Goal: Task Accomplishment & Management: Manage account settings

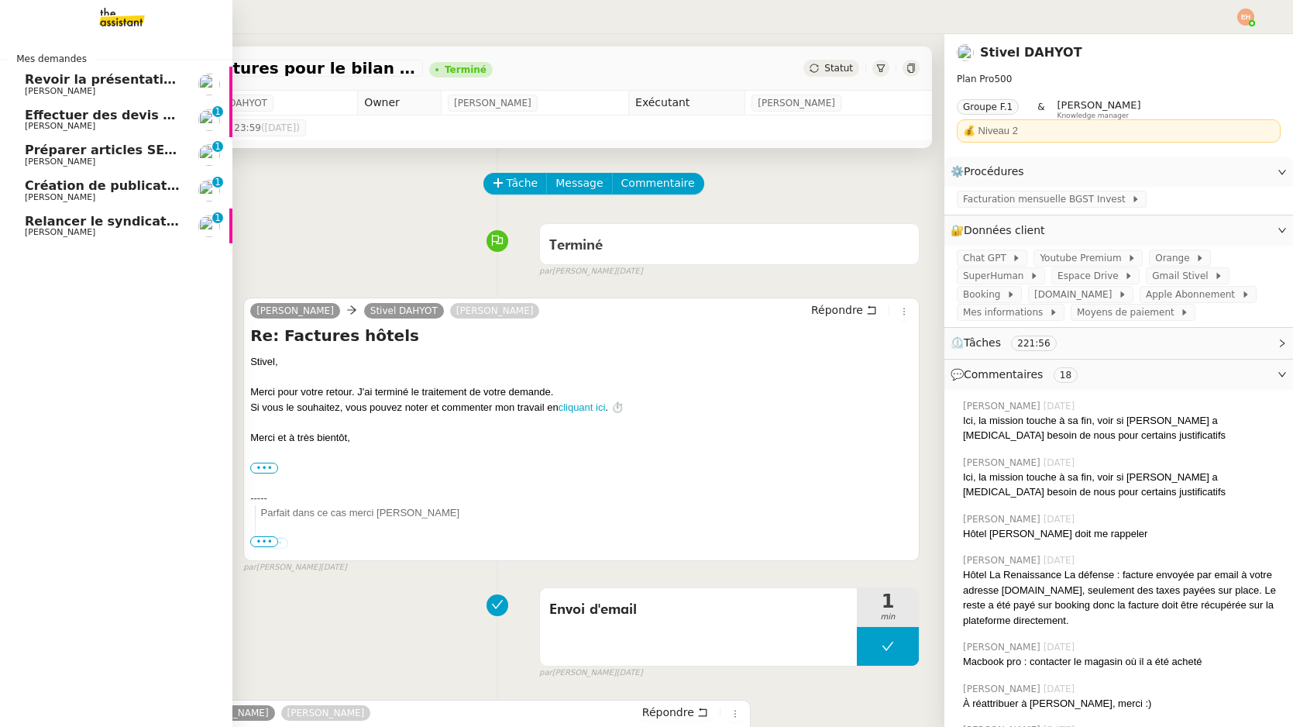
click at [77, 220] on span "Relancer le syndicat de l'eau SMGEAG" at bounding box center [157, 221] width 265 height 15
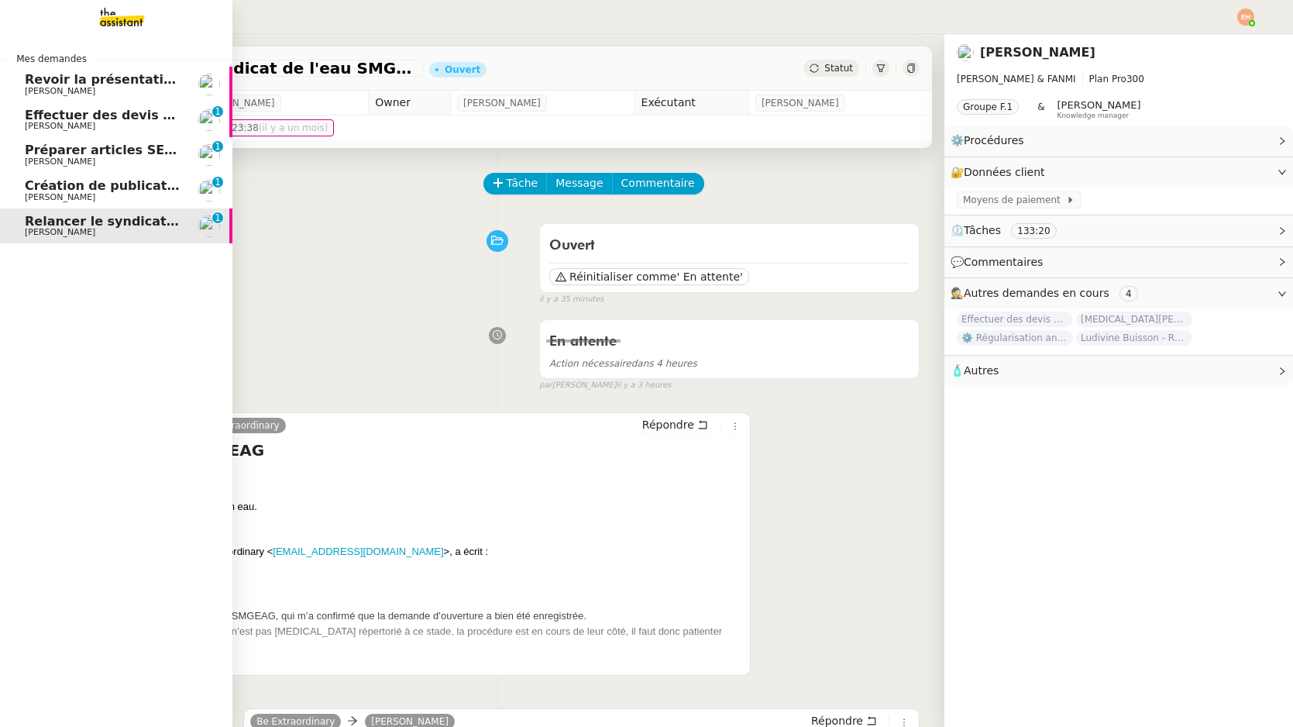
click at [36, 194] on span "[PERSON_NAME]" at bounding box center [60, 197] width 70 height 10
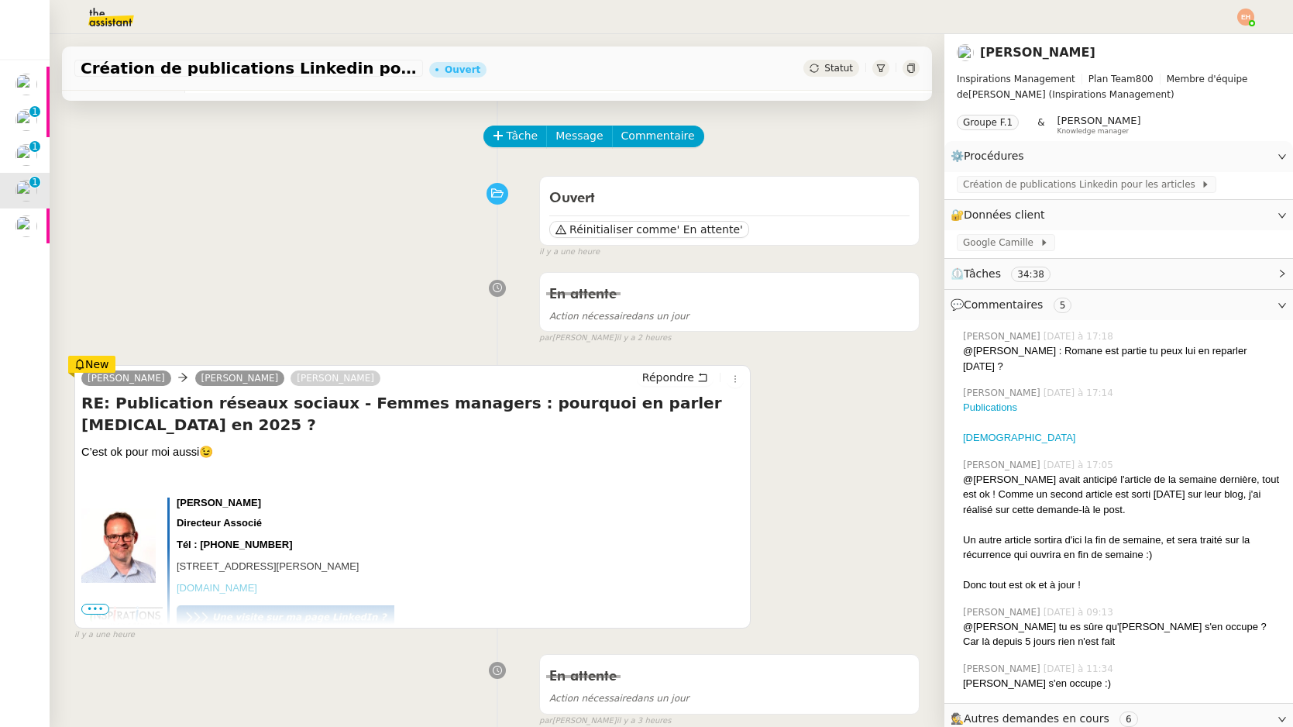
scroll to position [50, 0]
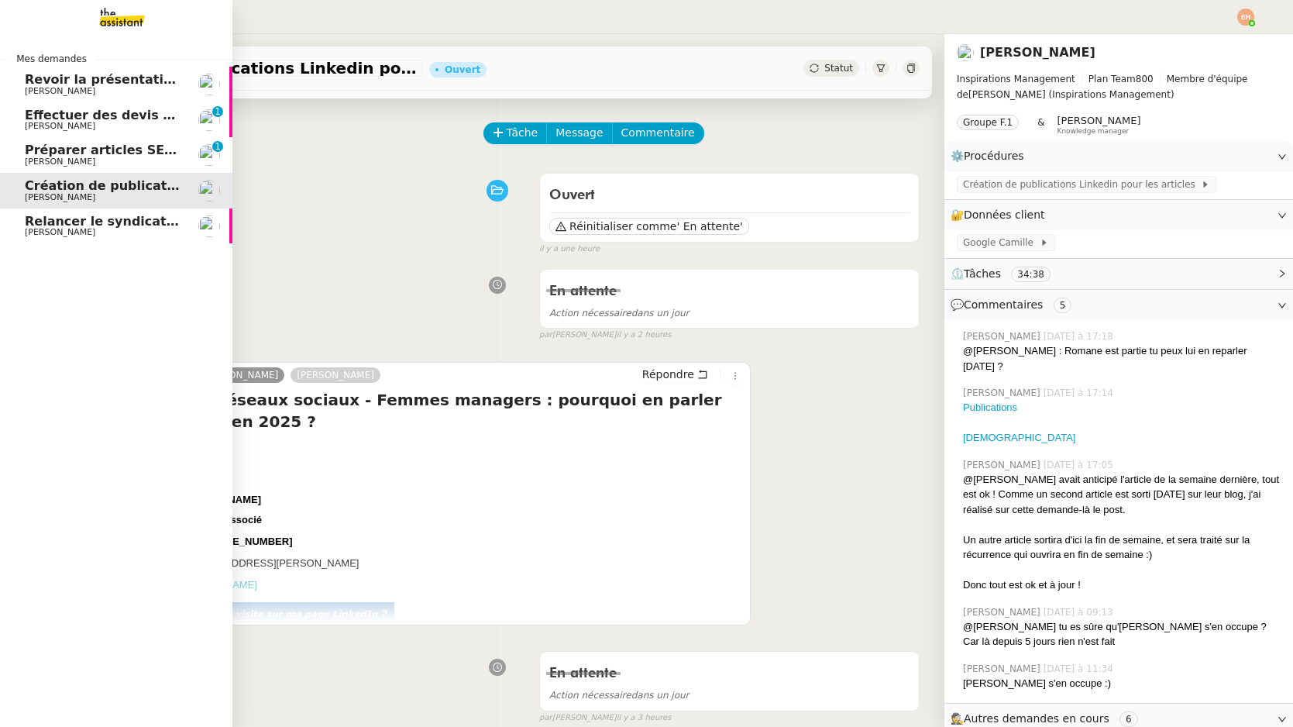
click at [41, 150] on span "Préparer articles SEO pour le blog" at bounding box center [144, 150] width 239 height 15
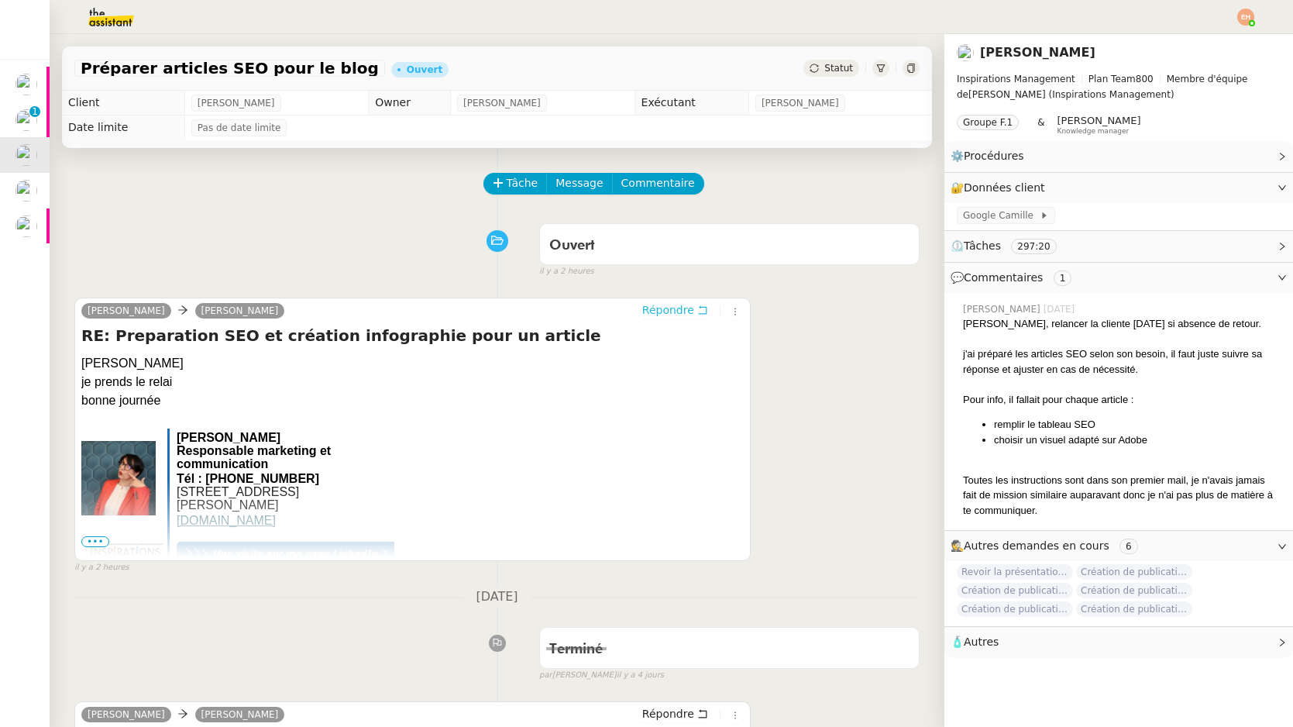
click at [696, 307] on button "Répondre" at bounding box center [675, 309] width 77 height 17
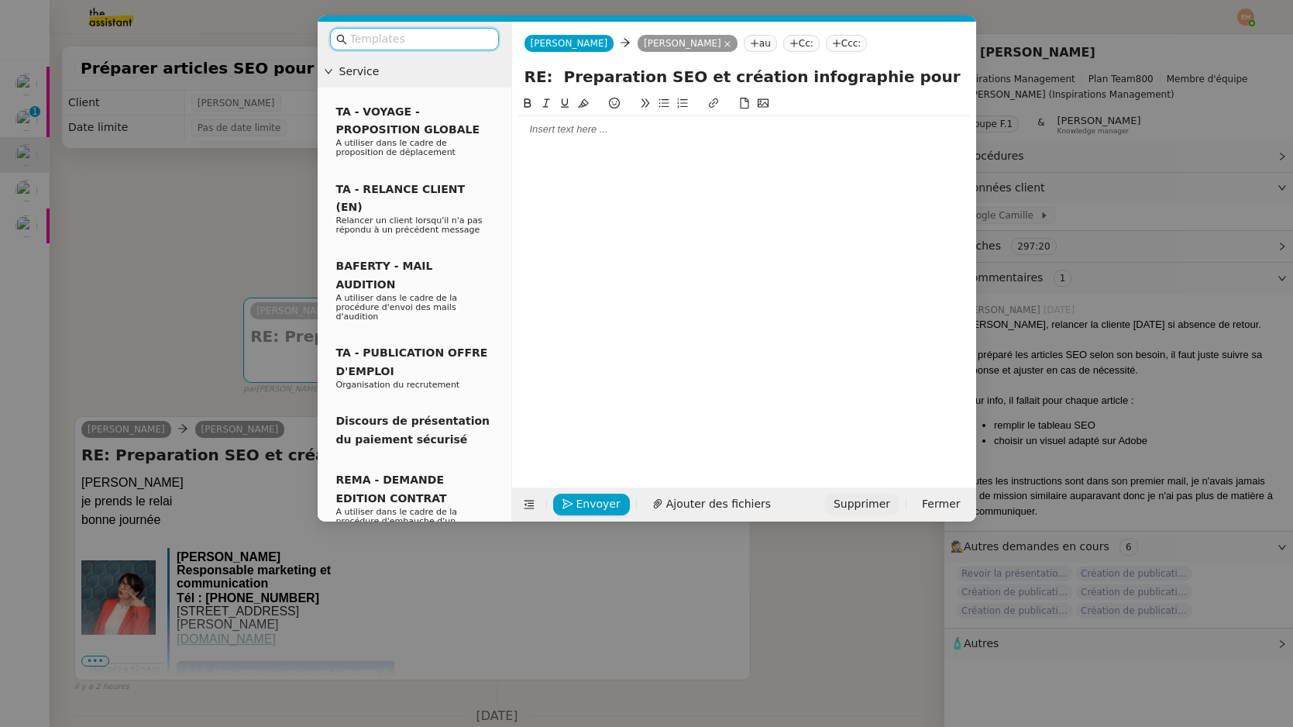
click at [878, 501] on span "Supprimer" at bounding box center [861, 504] width 57 height 18
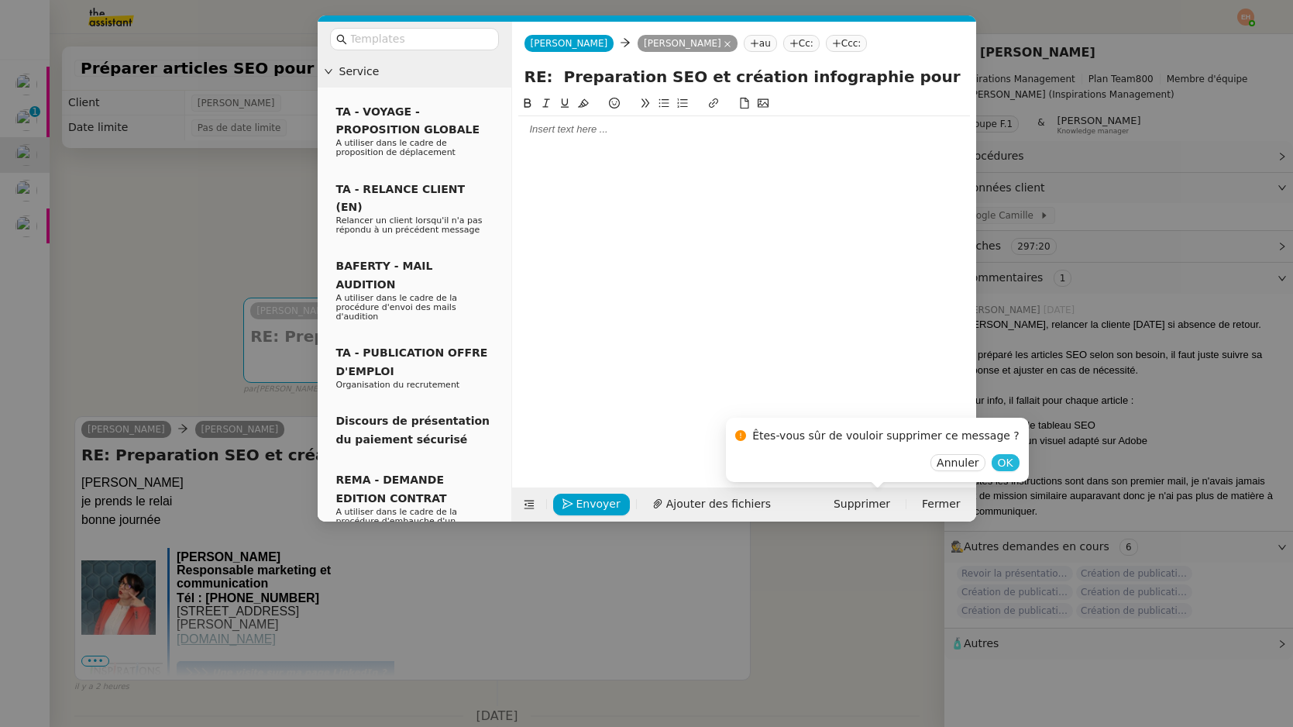
click at [998, 463] on span "OK" at bounding box center [1005, 462] width 15 height 15
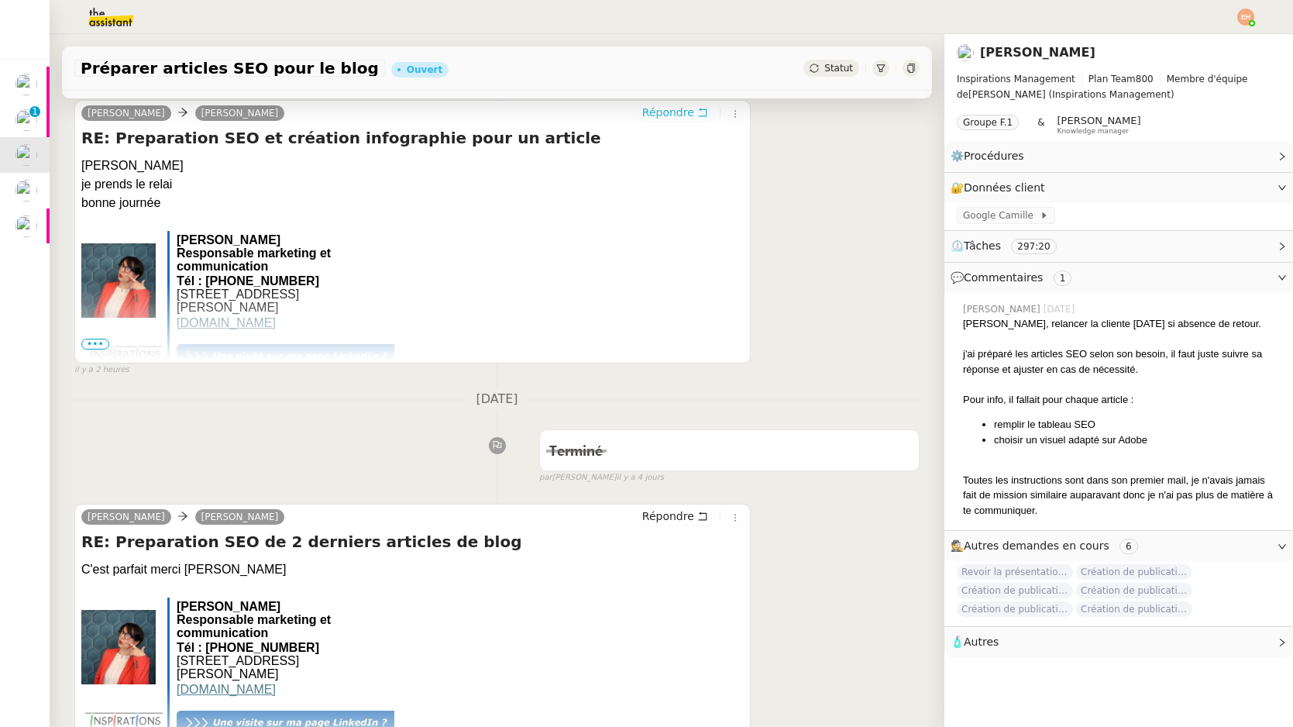
scroll to position [311, 0]
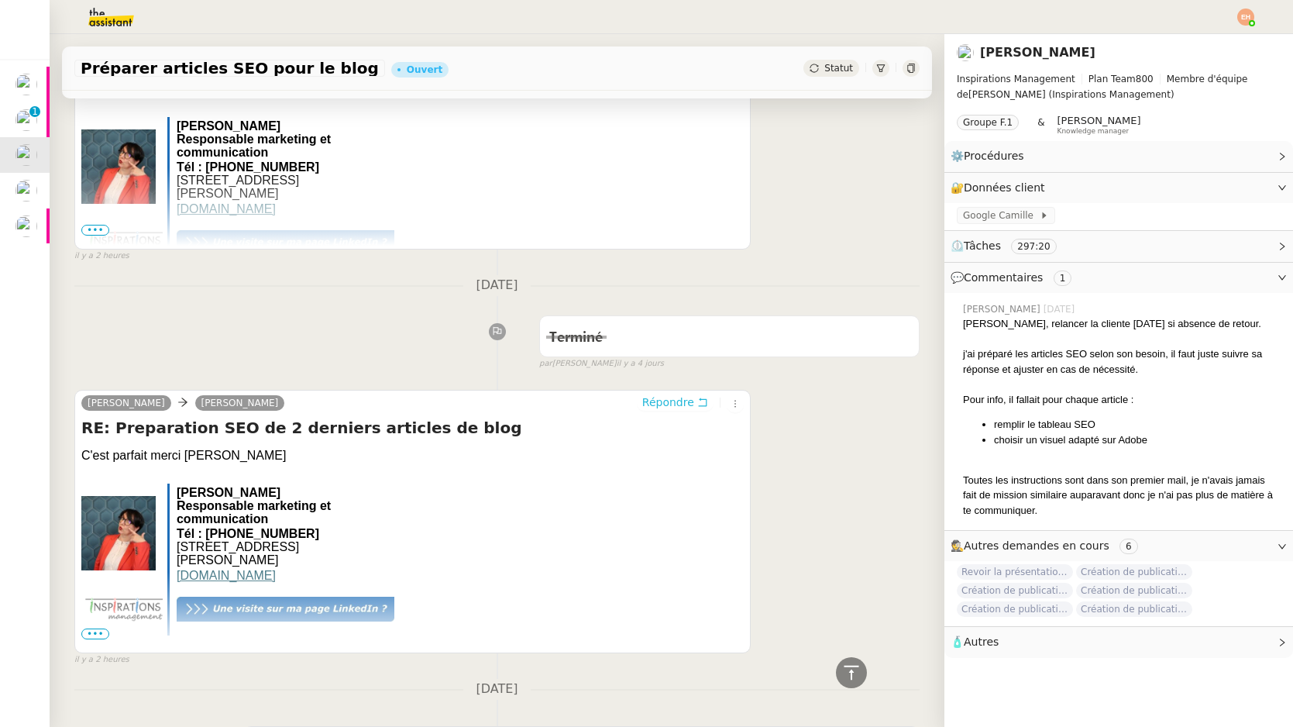
click at [698, 408] on button "Répondre" at bounding box center [675, 402] width 77 height 17
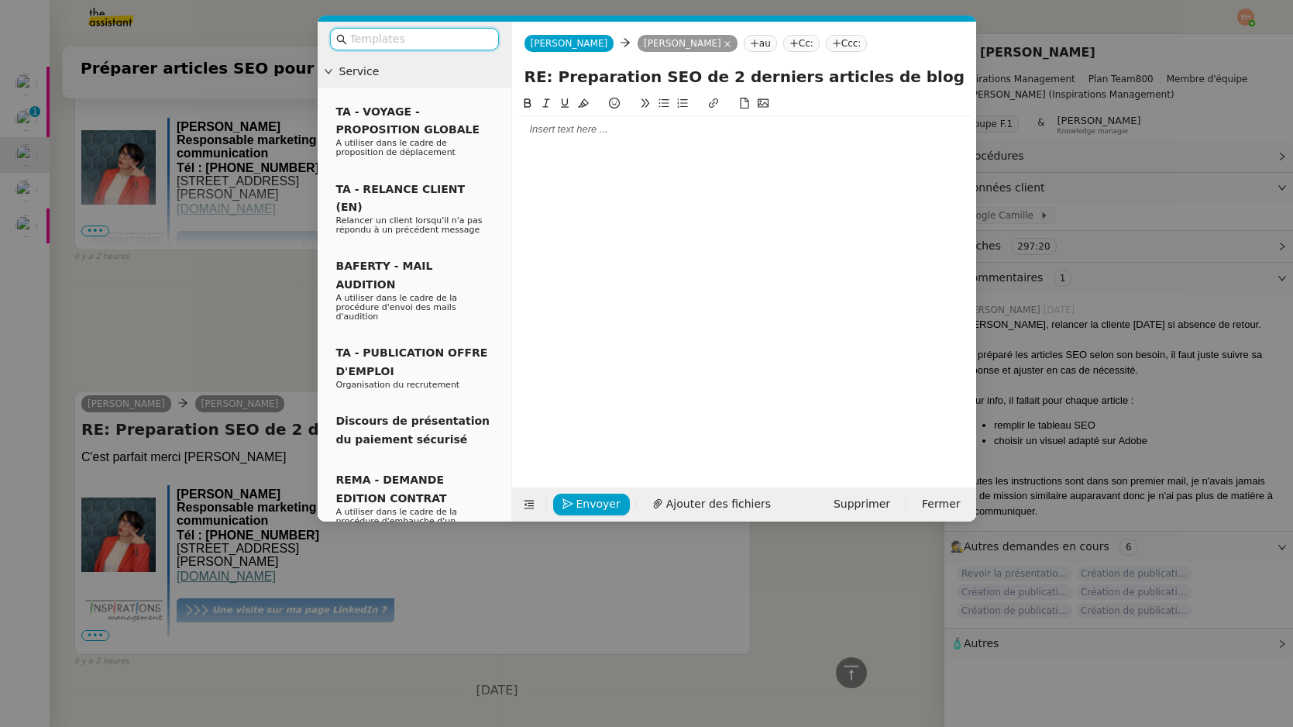
scroll to position [430, 0]
click at [387, 46] on input "text" at bounding box center [419, 39] width 139 height 18
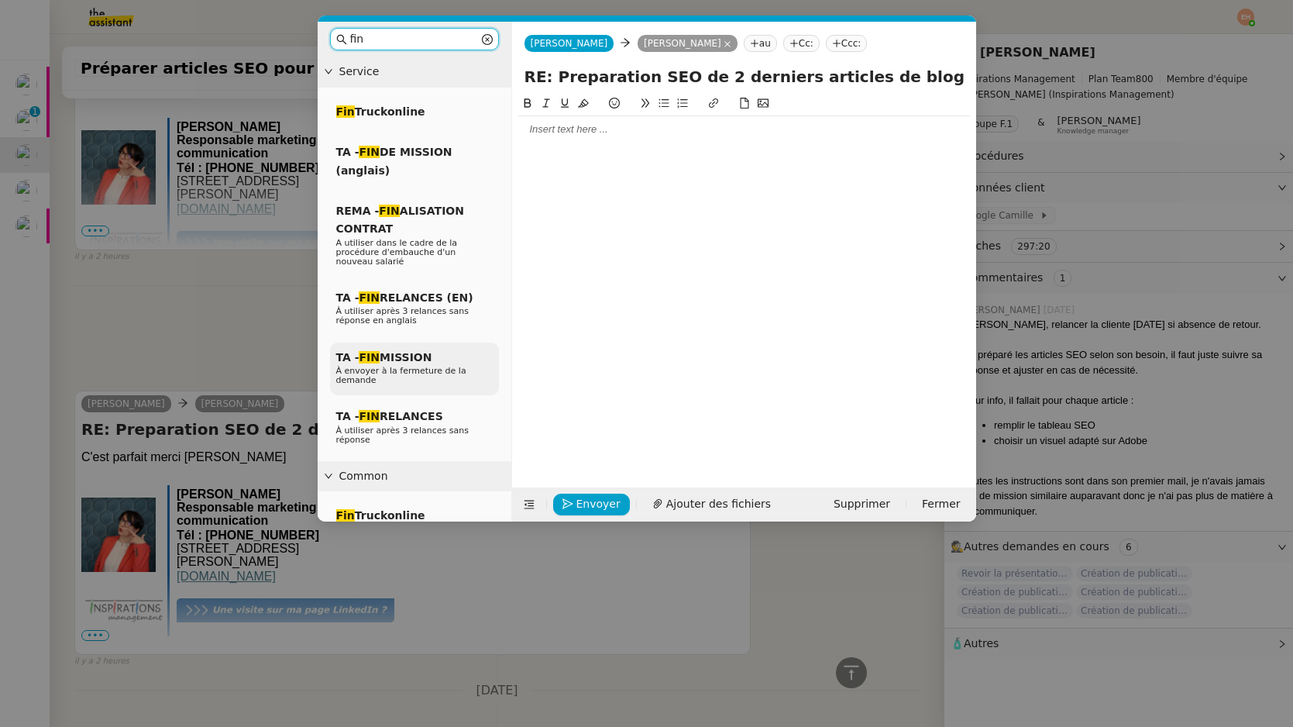
type input "fin"
click at [372, 380] on span "À envoyer à la fermeture de la demande" at bounding box center [401, 375] width 130 height 19
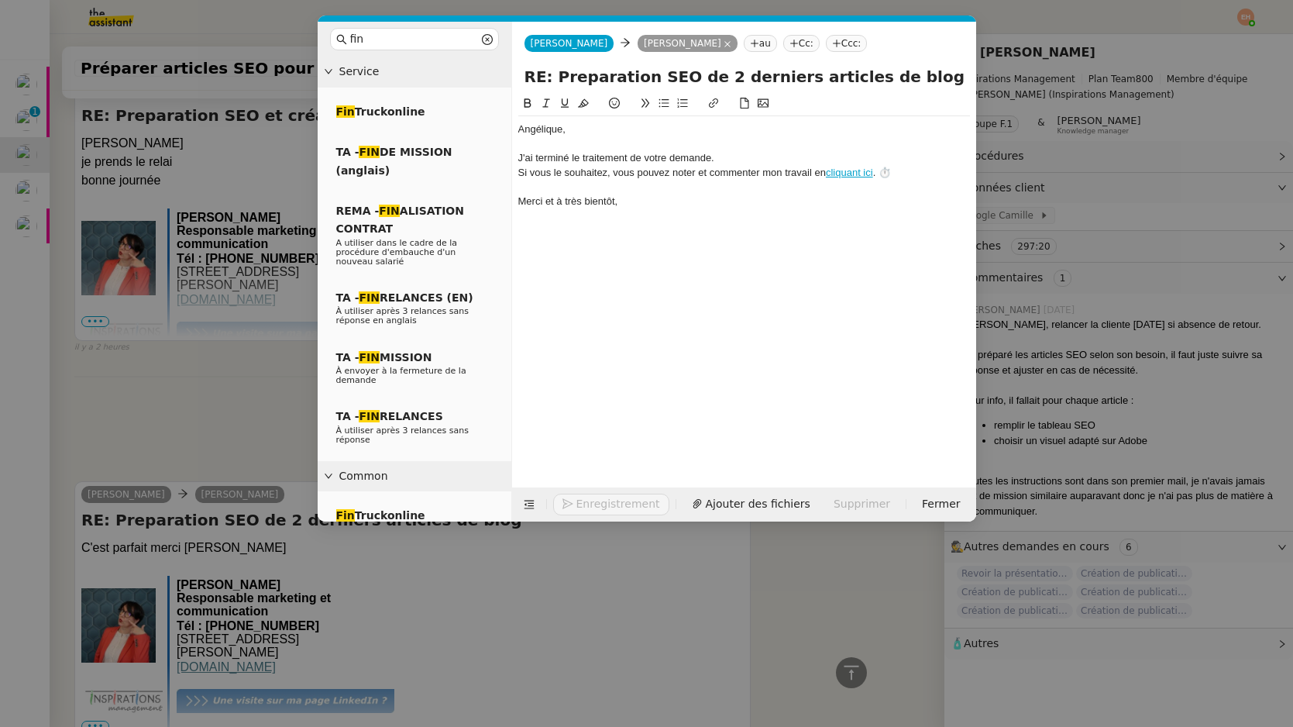
scroll to position [521, 0]
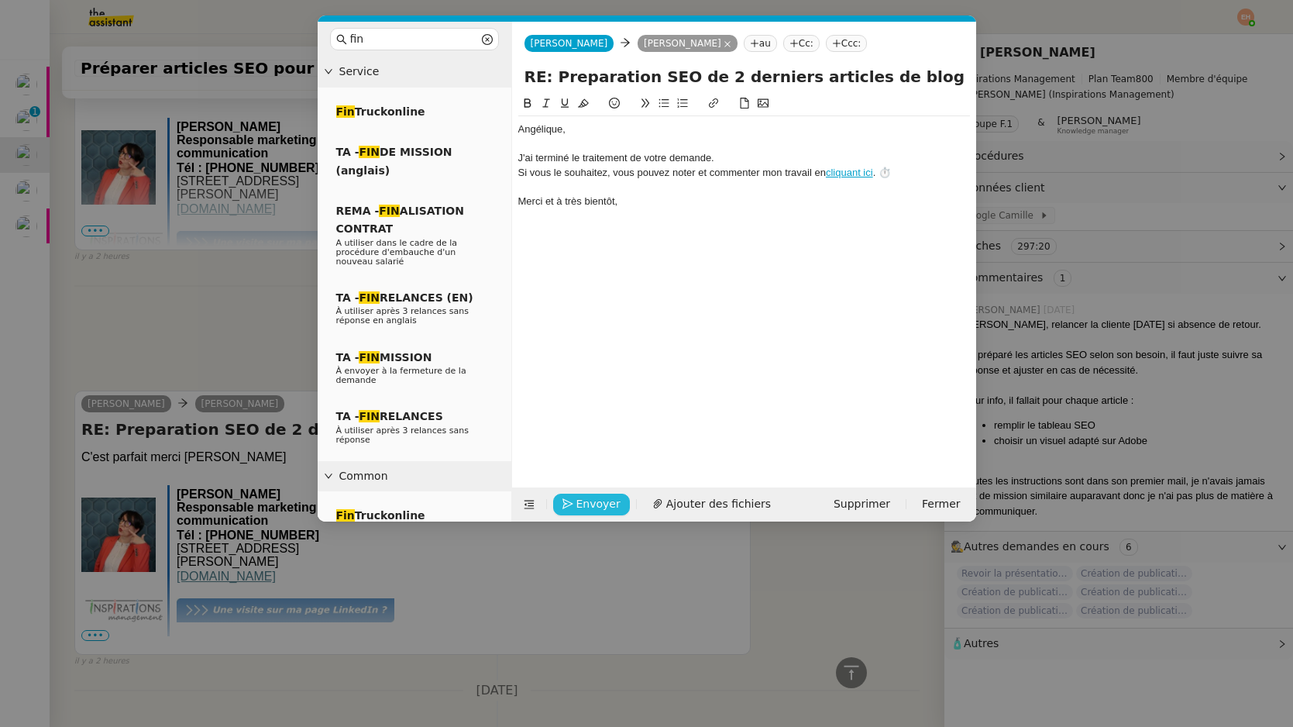
click at [569, 505] on icon "button" at bounding box center [567, 504] width 11 height 11
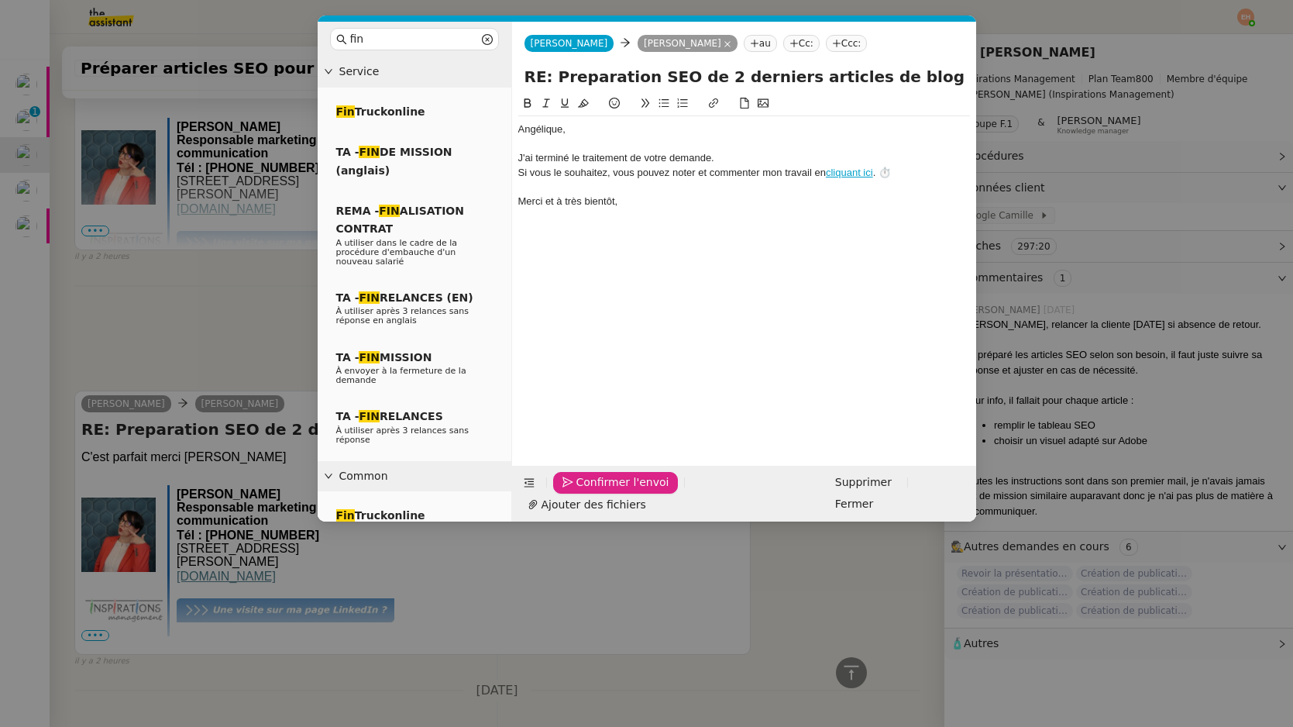
click at [569, 488] on icon "button" at bounding box center [567, 482] width 11 height 11
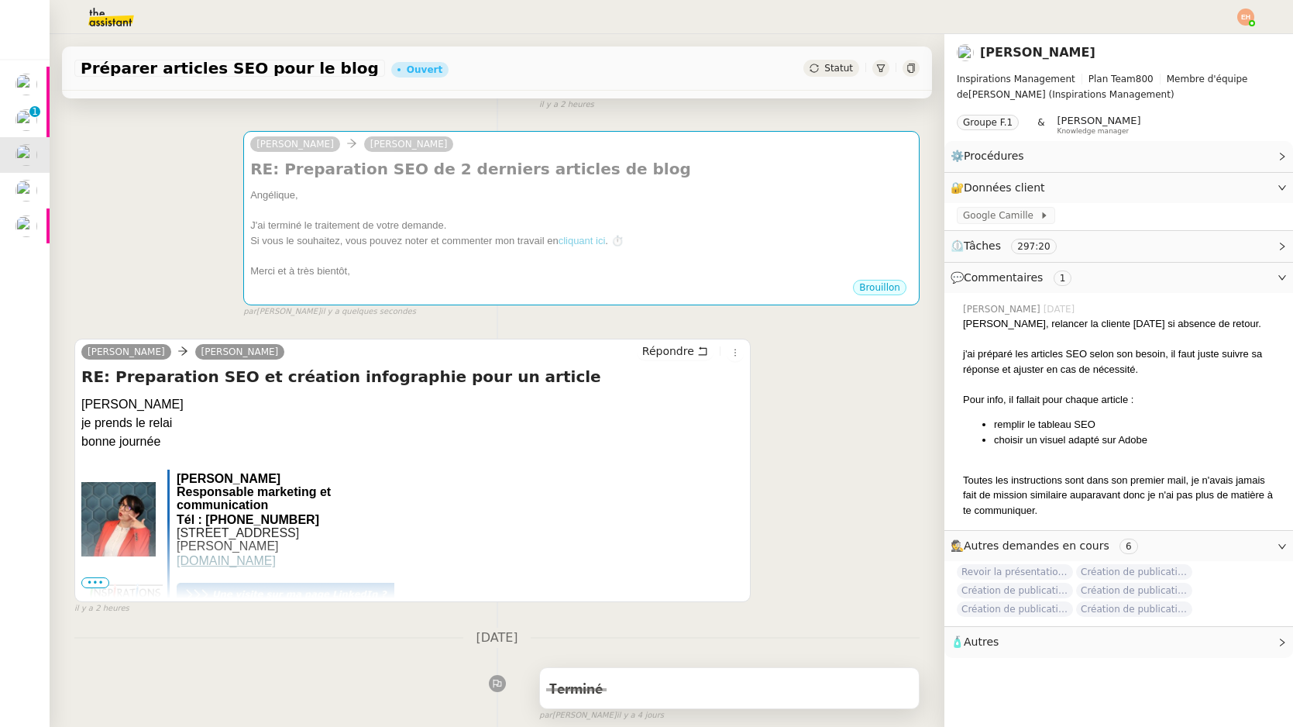
scroll to position [0, 0]
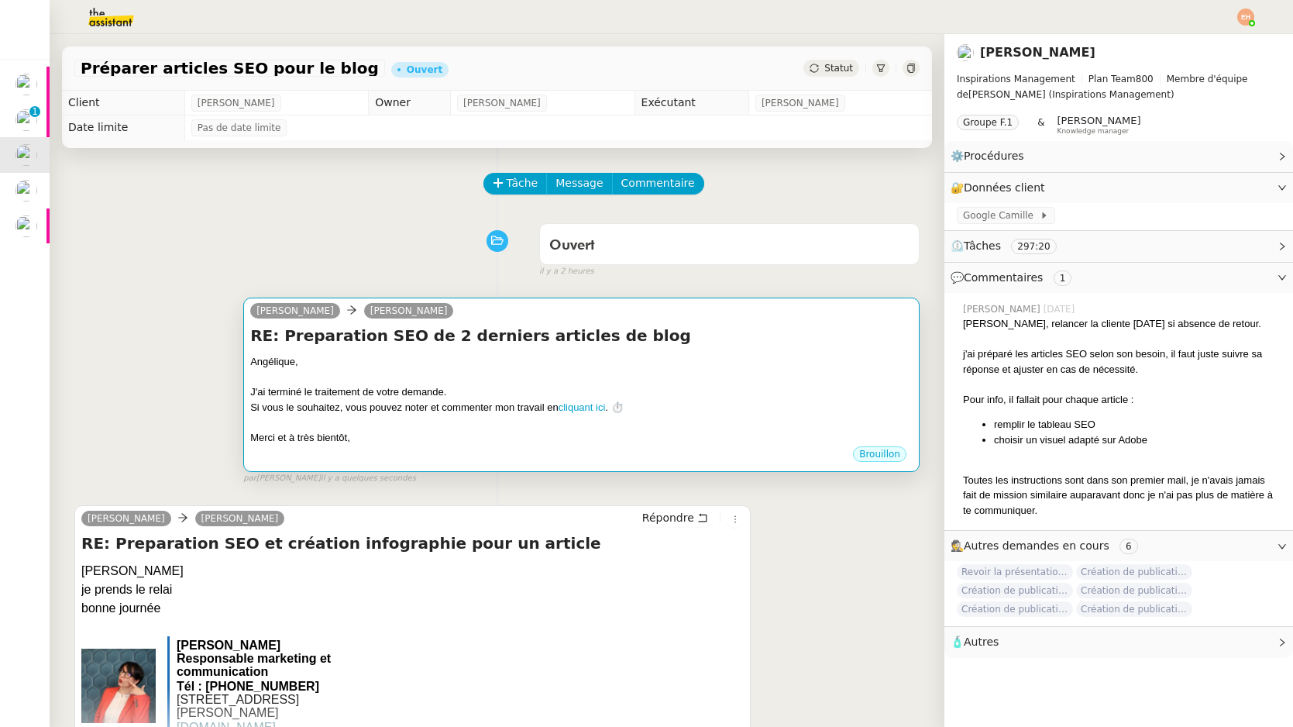
click at [683, 329] on h4 "RE: Preparation SEO de 2 derniers articles de blog" at bounding box center [581, 336] width 662 height 22
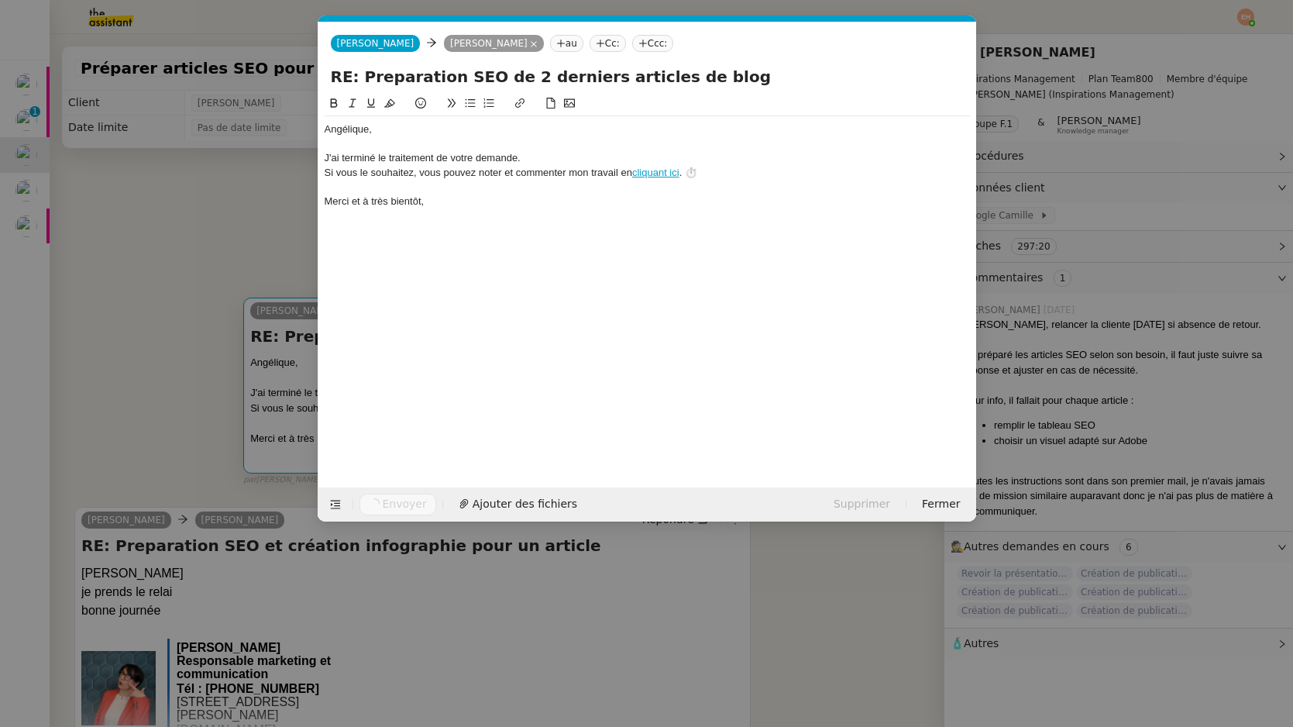
scroll to position [0, 45]
click at [226, 317] on nz-modal-container "fin Service Fin Truckonline TA - FIN DE MISSION (anglais) REMA - FIN ALISATION …" at bounding box center [646, 363] width 1293 height 727
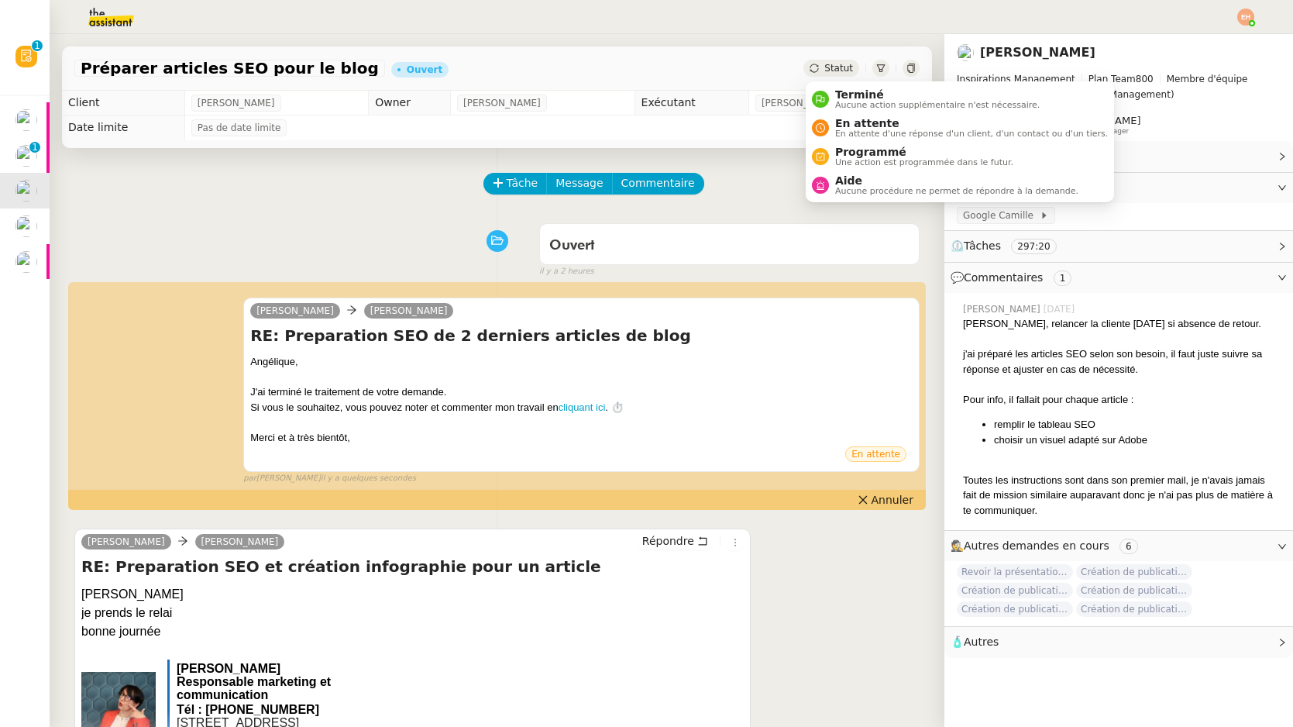
click at [823, 71] on div "Statut" at bounding box center [831, 68] width 56 height 17
click at [841, 95] on span "Terminé" at bounding box center [937, 94] width 205 height 12
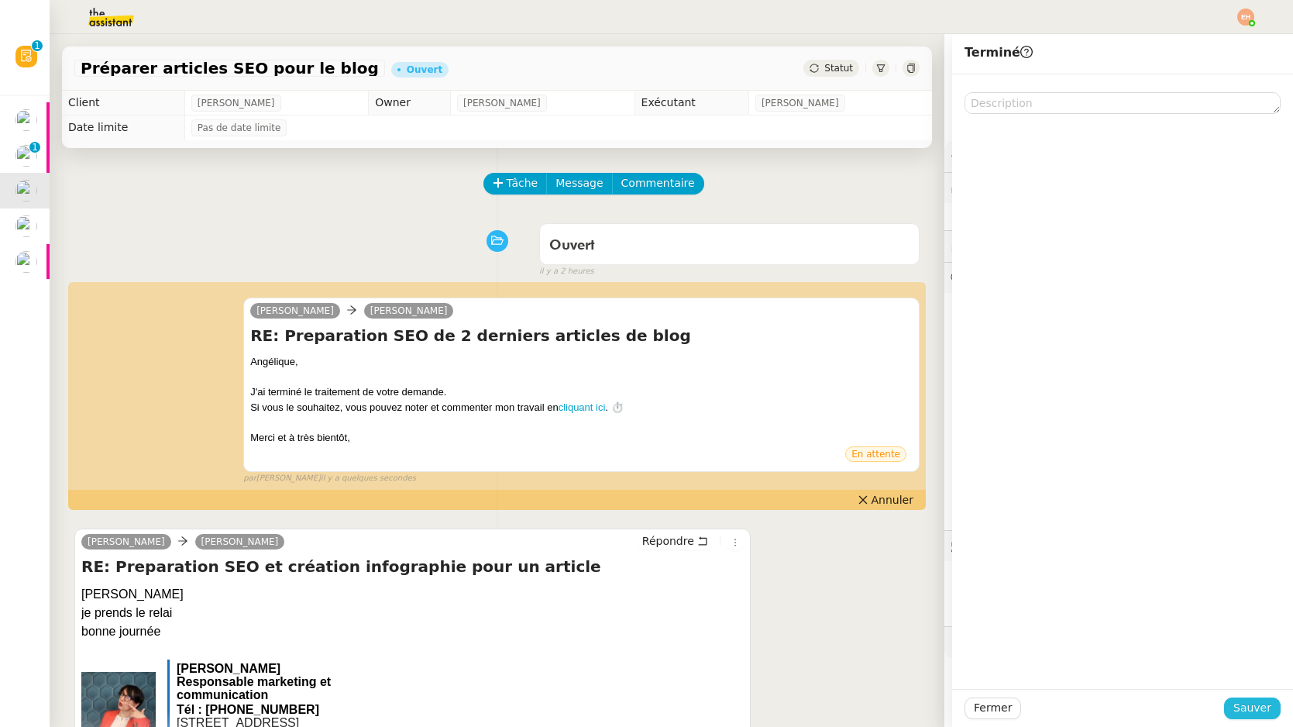
click at [1259, 708] on span "Sauver" at bounding box center [1252, 708] width 38 height 18
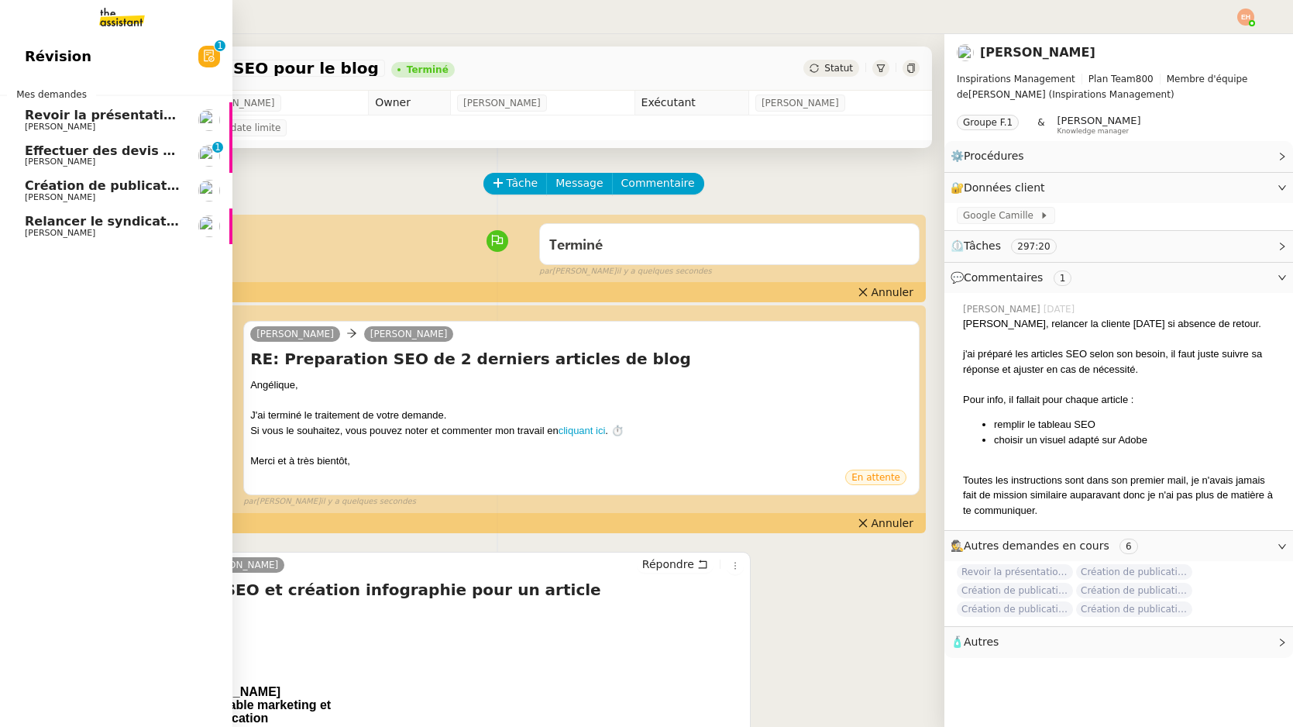
click at [90, 114] on span "Revoir la présentation PowerPoint" at bounding box center [145, 115] width 240 height 15
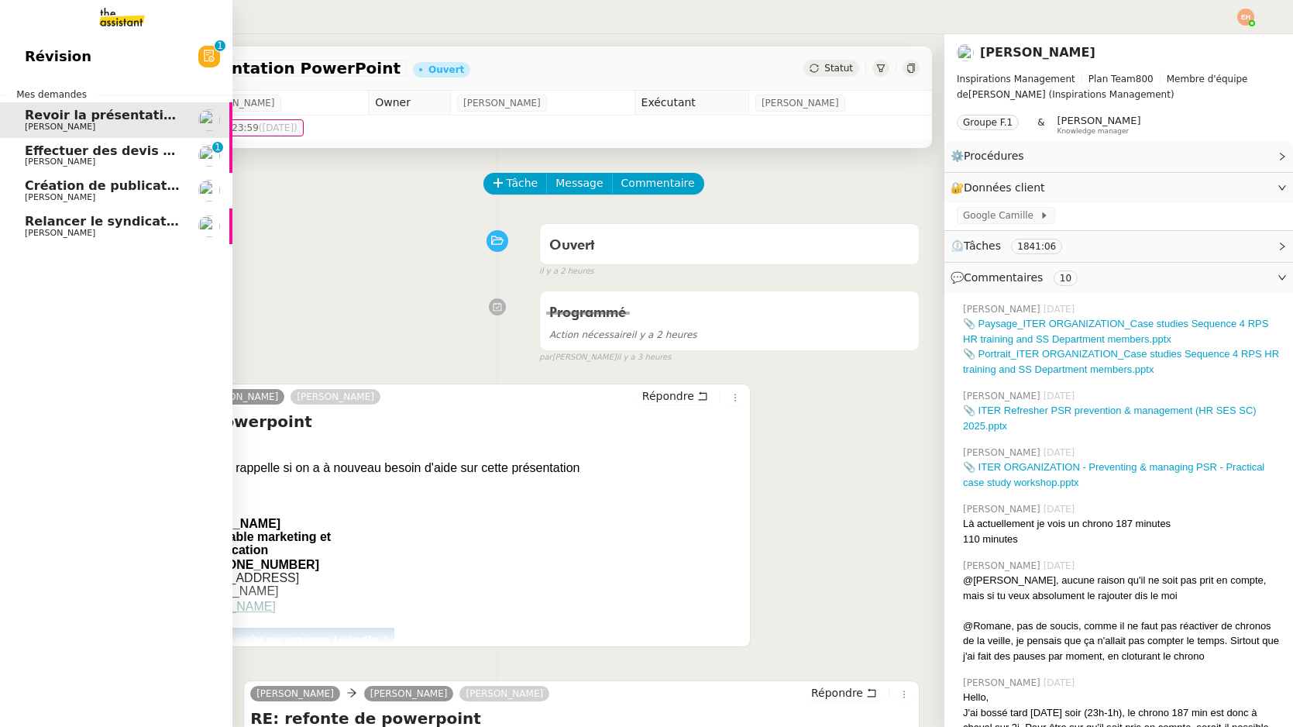
click at [36, 149] on span "Effectuer des devis d'assurance" at bounding box center [136, 150] width 222 height 15
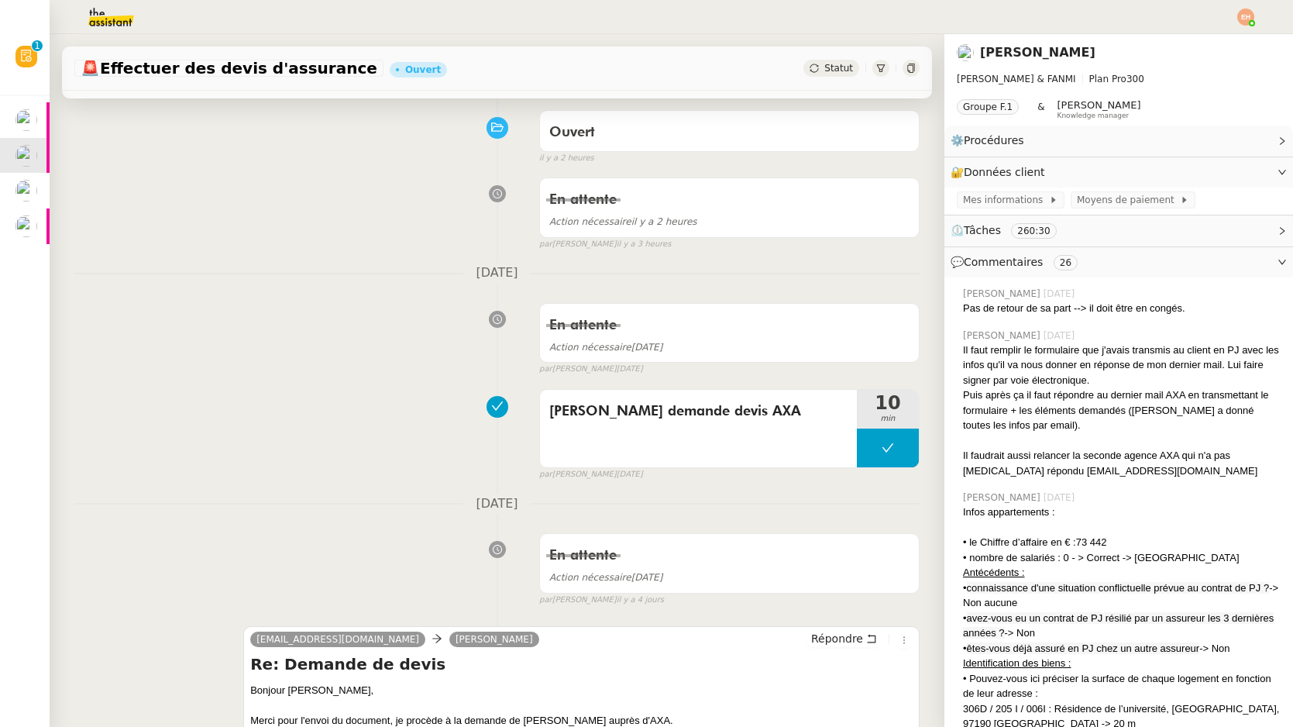
scroll to position [133, 0]
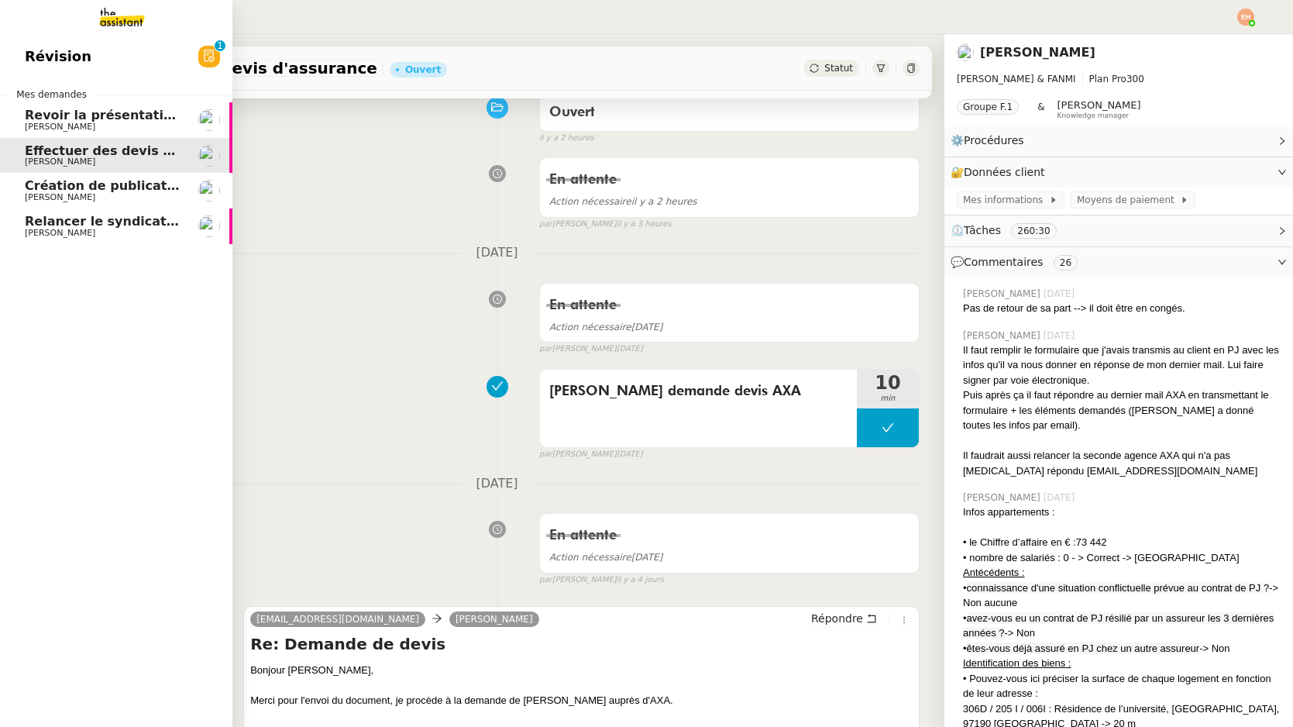
click at [23, 136] on link "Revoir la présentation PowerPoint [PERSON_NAME]" at bounding box center [116, 120] width 232 height 36
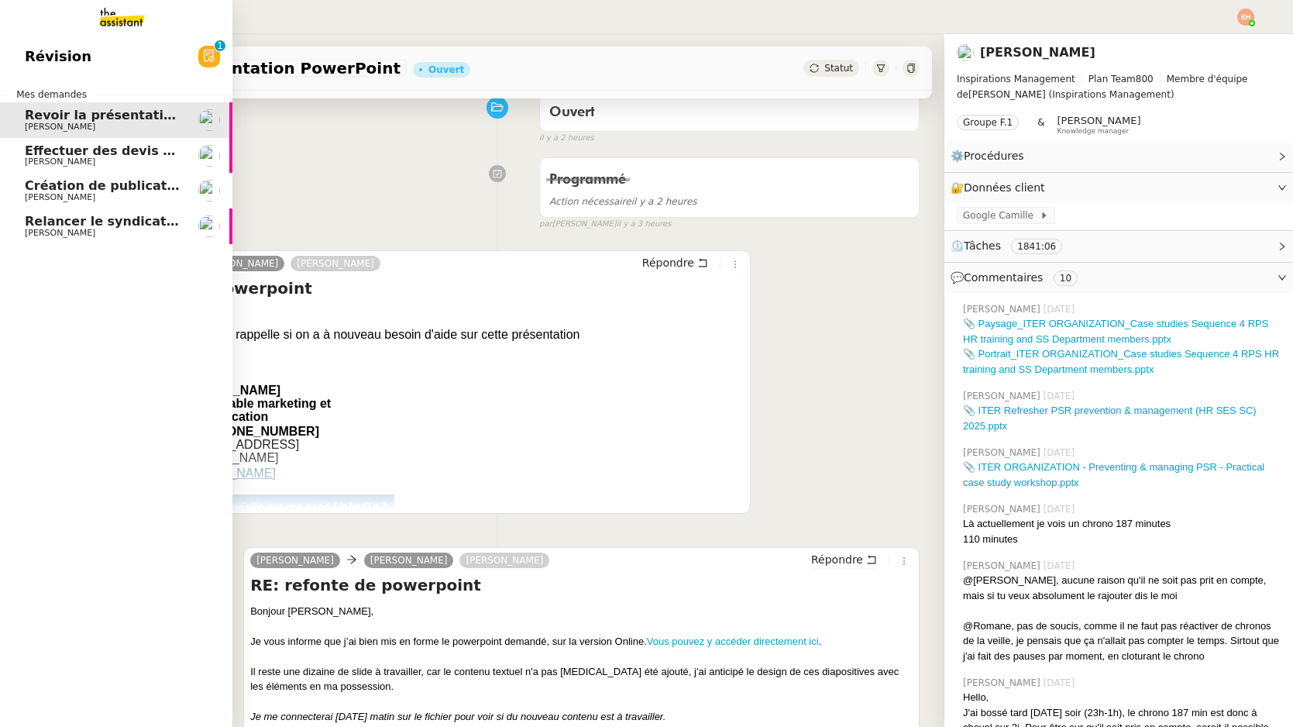
click at [126, 188] on span "Création de publications Linkedin pour les articles - 8 octobre 2025" at bounding box center [260, 185] width 471 height 15
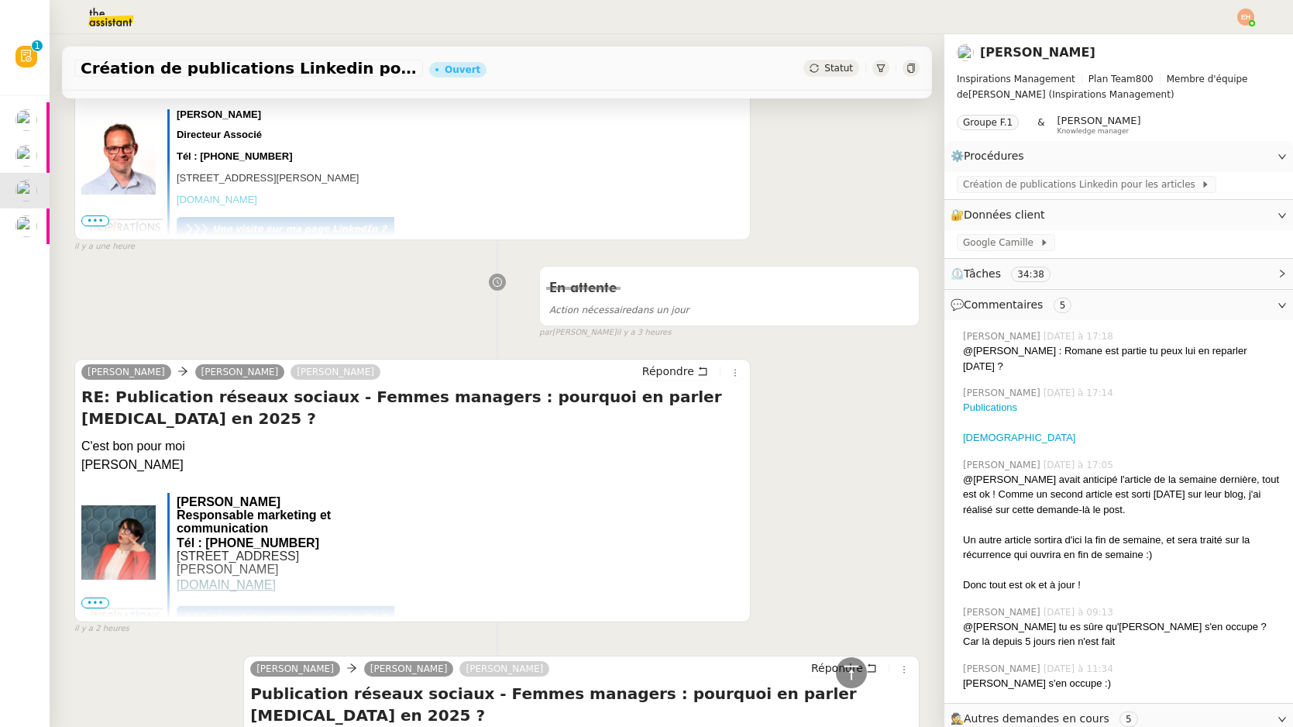
scroll to position [157, 0]
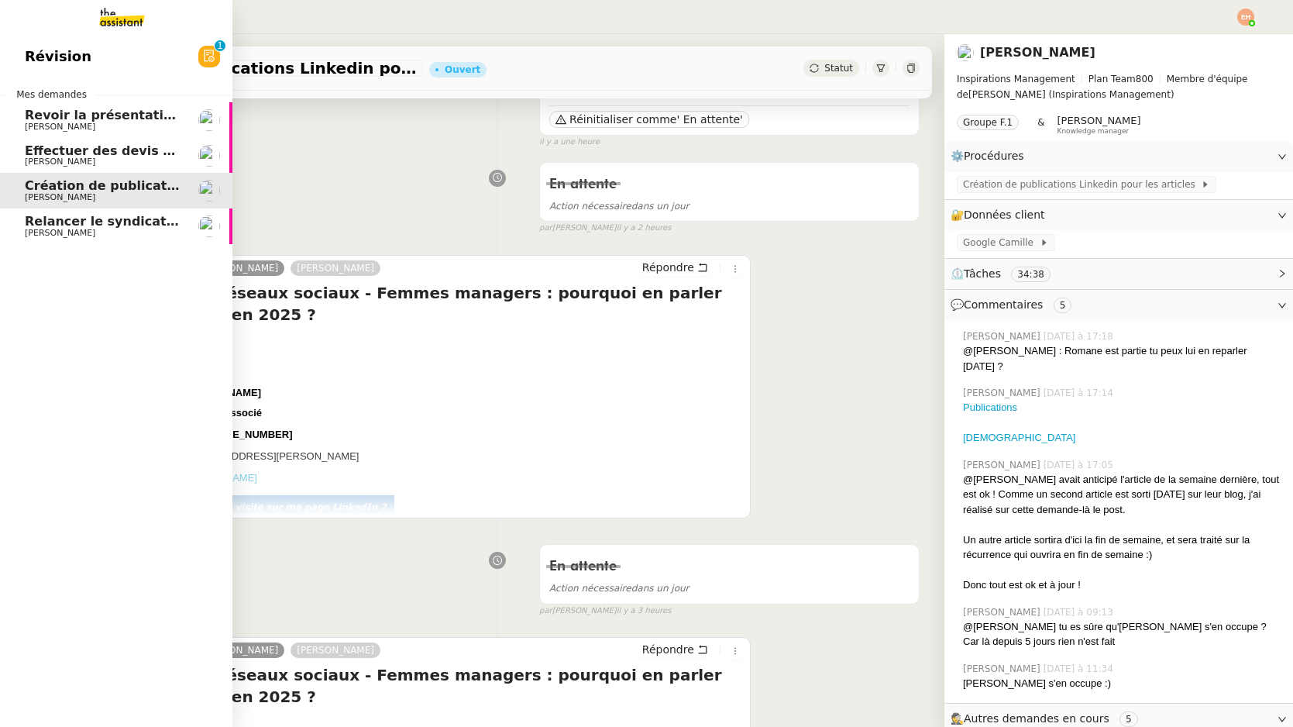
click at [107, 18] on img at bounding box center [110, 17] width 120 height 34
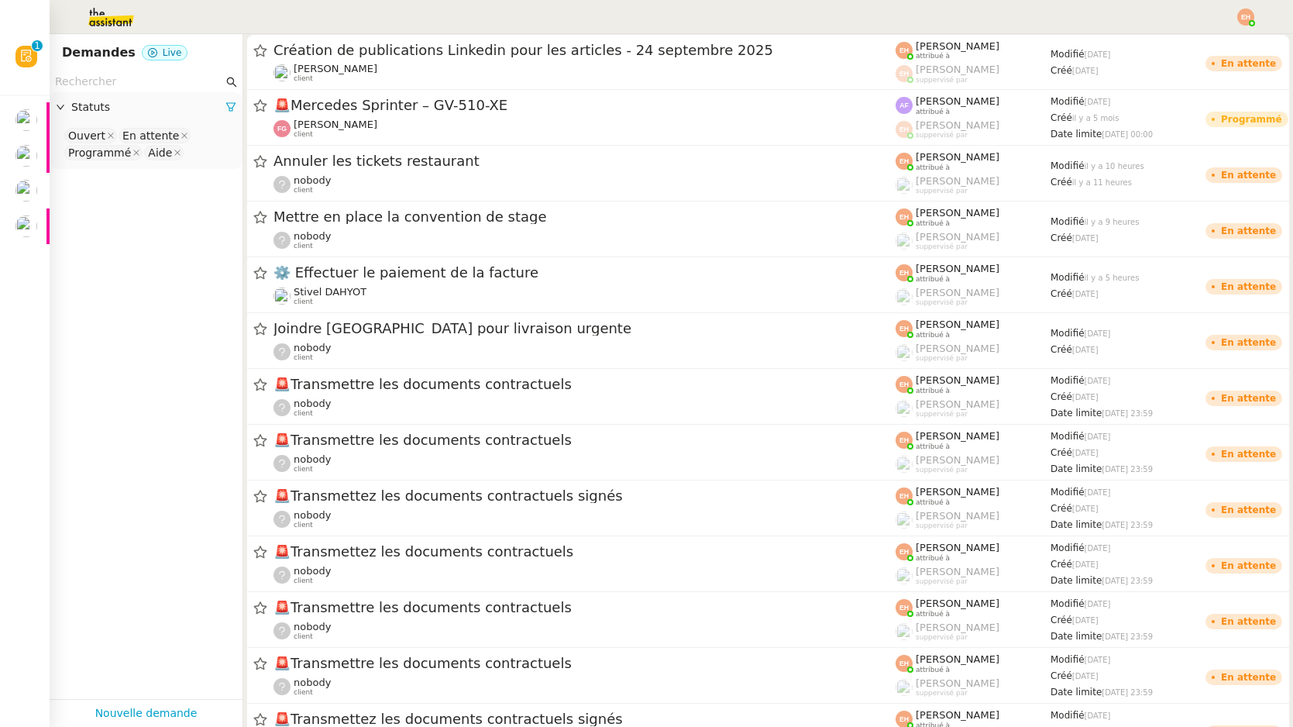
click at [1243, 22] on img at bounding box center [1245, 17] width 17 height 17
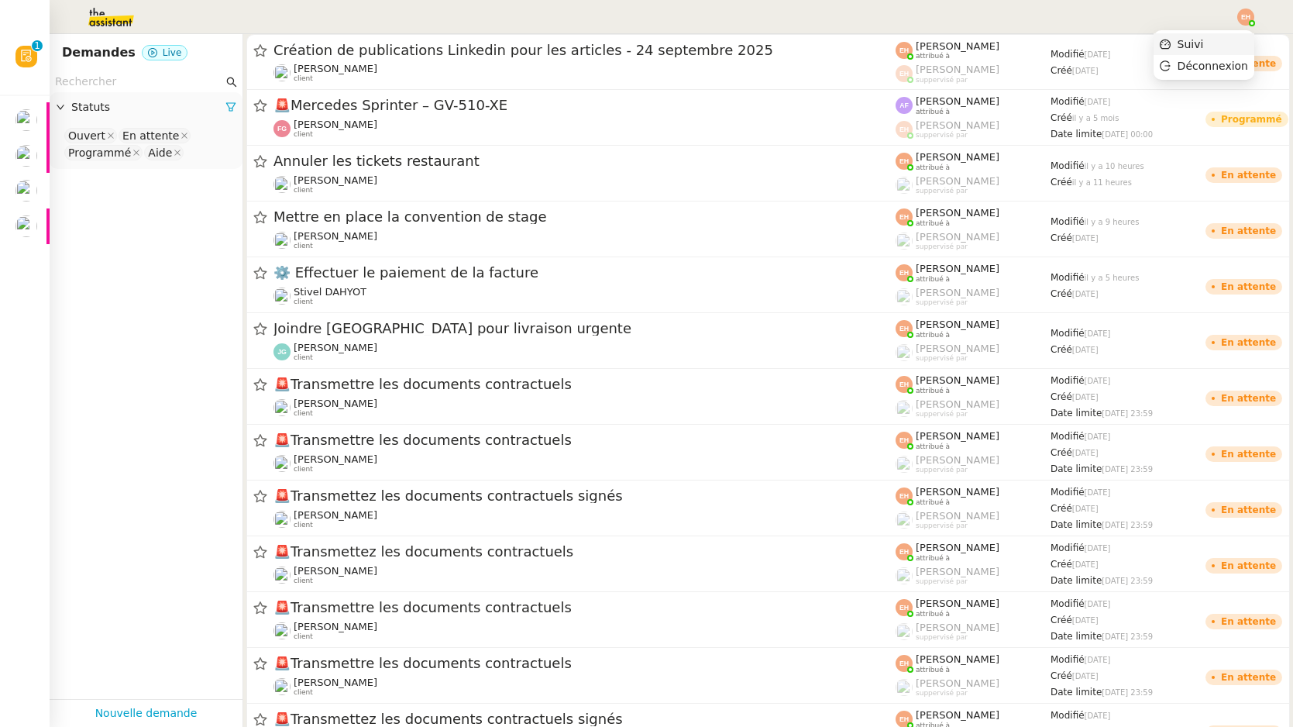
click at [1200, 41] on span "Suivi" at bounding box center [1190, 44] width 26 height 12
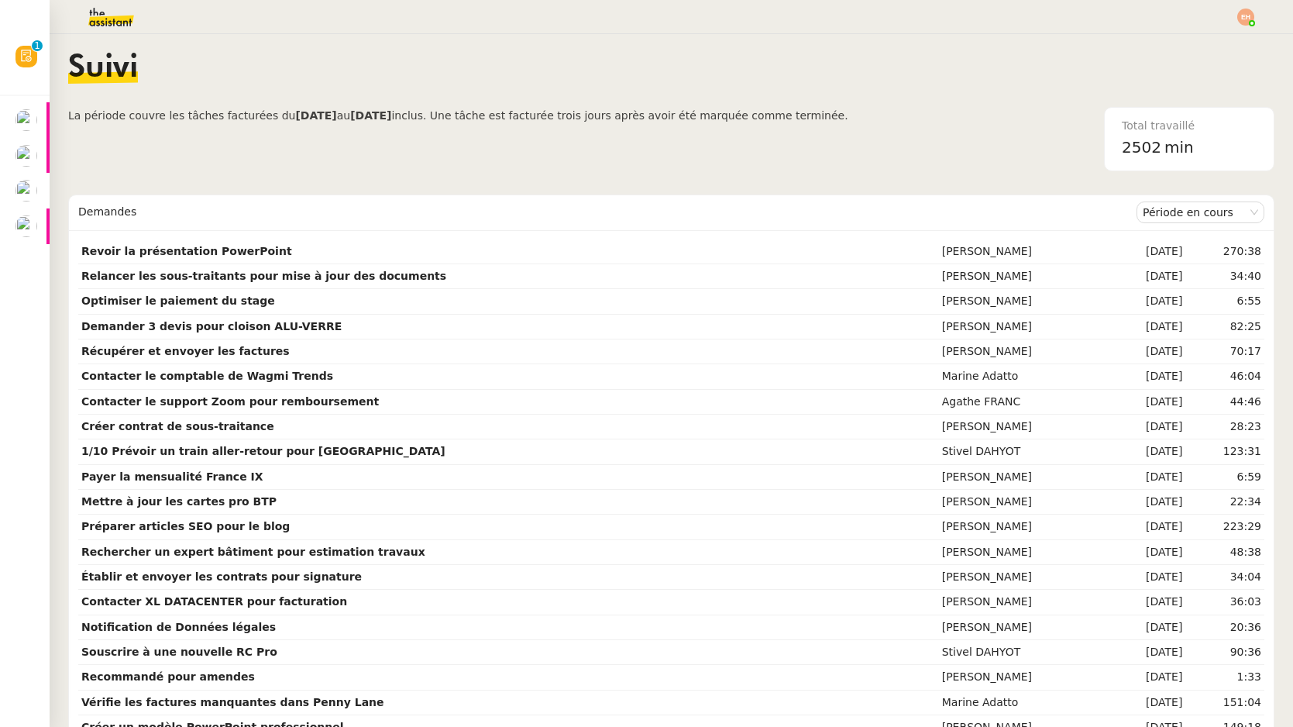
click at [112, 17] on img at bounding box center [99, 17] width 120 height 34
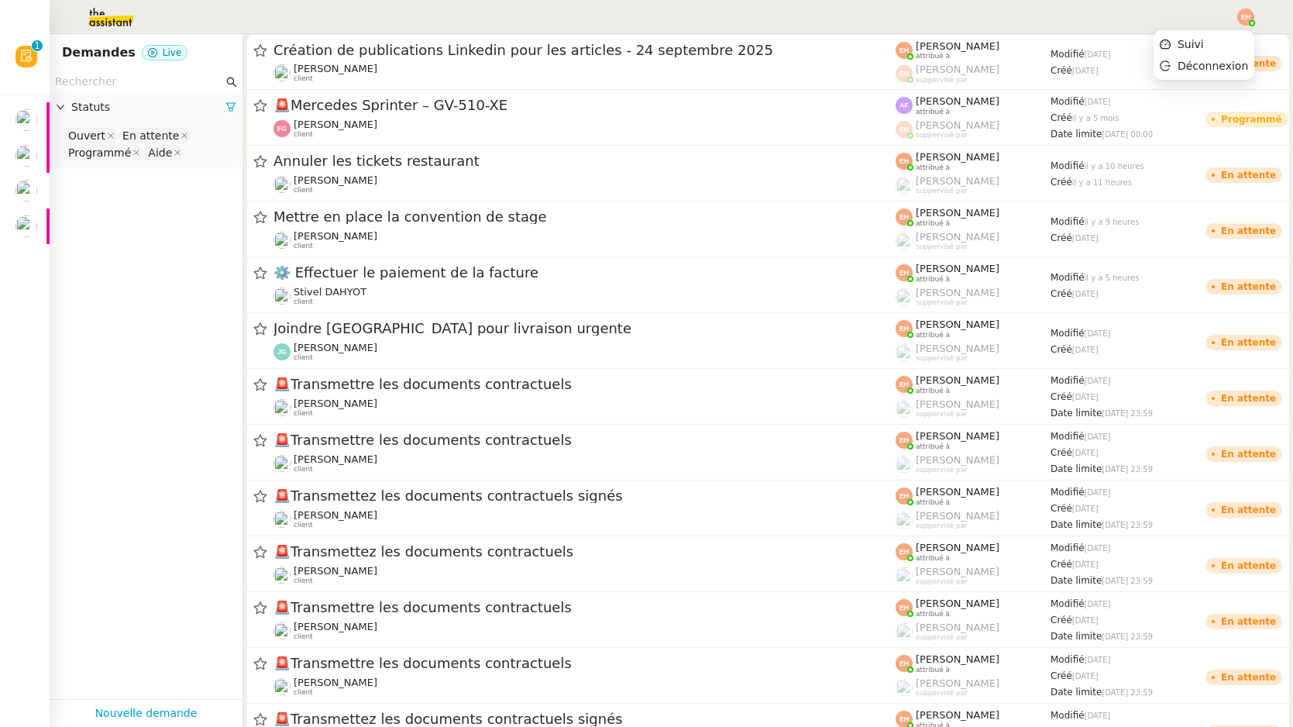
click at [1241, 14] on img at bounding box center [1245, 17] width 17 height 17
click at [1187, 38] on span "Suivi" at bounding box center [1190, 44] width 26 height 12
